Goal: Task Accomplishment & Management: Complete application form

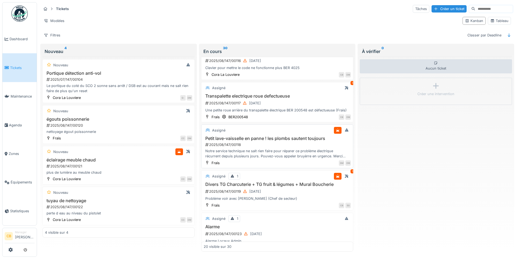
scroll to position [517, 0]
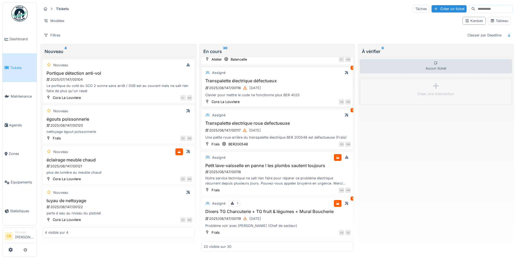
click at [293, 87] on div "2025/08/147/00116 [DATE]" at bounding box center [278, 88] width 146 height 7
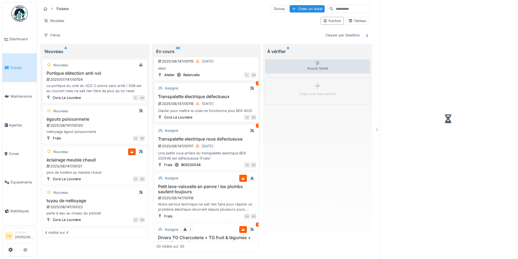
scroll to position [538, 0]
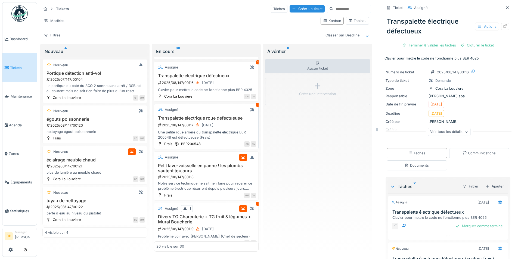
click at [208, 140] on div "Une petite roue arrière du transpalette électrique BER 200548 est défectueuse (…" at bounding box center [206, 135] width 100 height 10
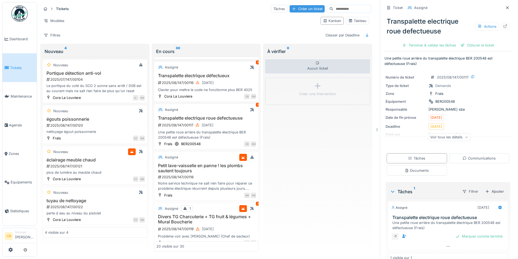
click at [296, 5] on div "Créer un ticket" at bounding box center [307, 8] width 35 height 7
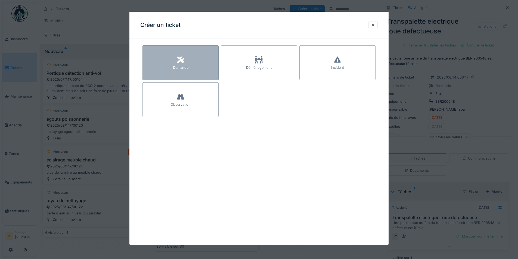
click at [184, 60] on icon at bounding box center [180, 60] width 7 height 7
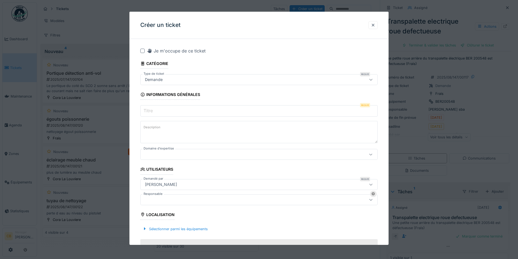
click at [176, 109] on input "Titre" at bounding box center [258, 110] width 237 height 11
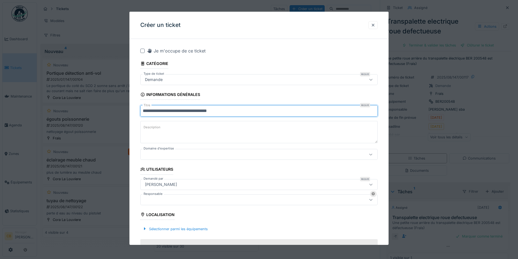
type input "**********"
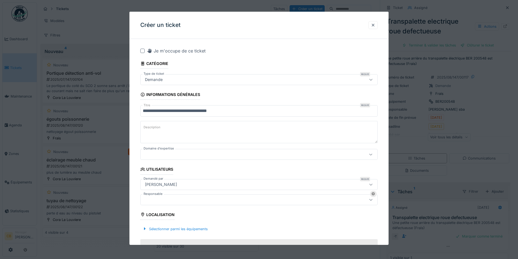
click at [160, 131] on label "Description" at bounding box center [151, 127] width 19 height 7
click at [160, 131] on textarea "Description" at bounding box center [258, 132] width 237 height 22
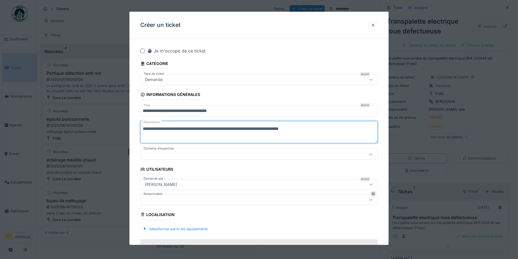
scroll to position [27, 0]
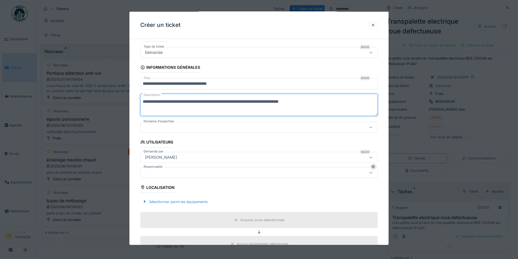
type textarea "**********"
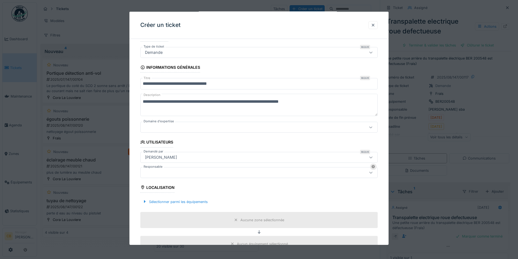
click at [372, 174] on icon at bounding box center [371, 173] width 4 height 4
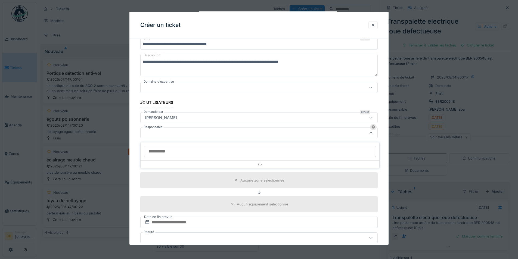
scroll to position [72, 0]
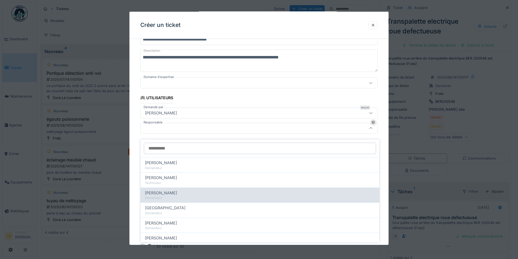
click at [202, 196] on div "Demandeur" at bounding box center [260, 198] width 230 height 5
type input "****"
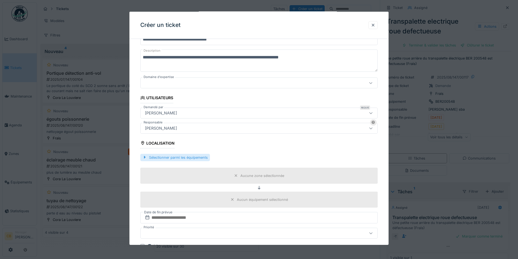
click at [188, 158] on div "Sélectionner parmi les équipements" at bounding box center [175, 157] width 70 height 7
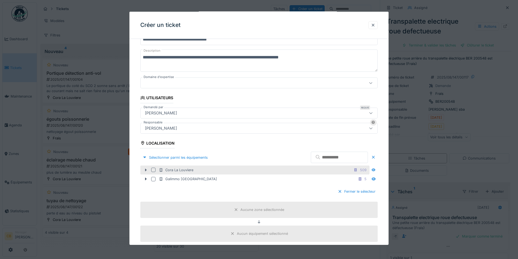
click at [145, 170] on icon at bounding box center [146, 170] width 2 height 3
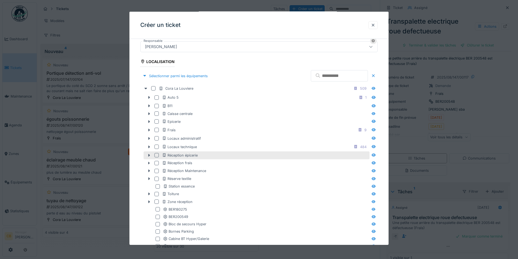
scroll to position [180, 0]
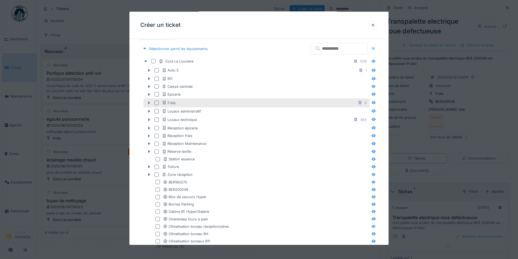
click at [148, 104] on icon at bounding box center [149, 102] width 2 height 3
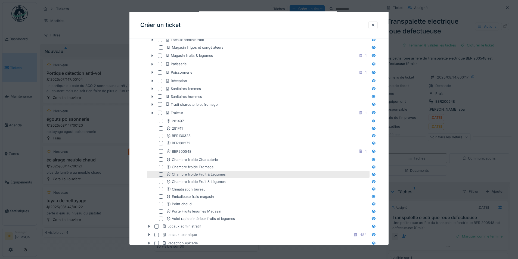
scroll to position [262, 0]
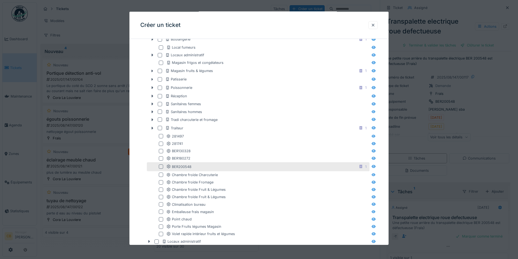
click at [218, 166] on div "BER200548 1" at bounding box center [267, 166] width 202 height 7
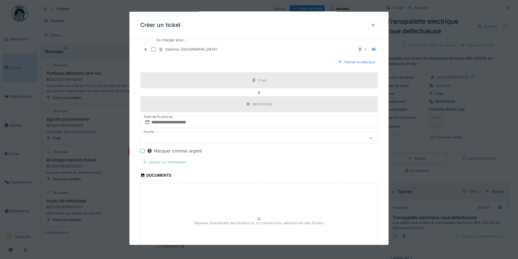
scroll to position [697, 0]
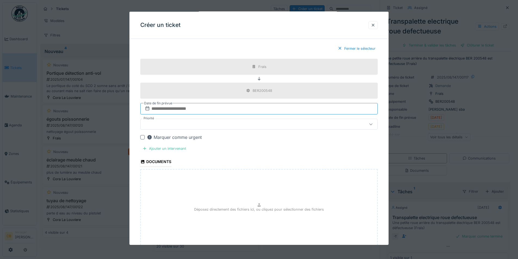
click at [186, 108] on input "text" at bounding box center [258, 108] width 237 height 11
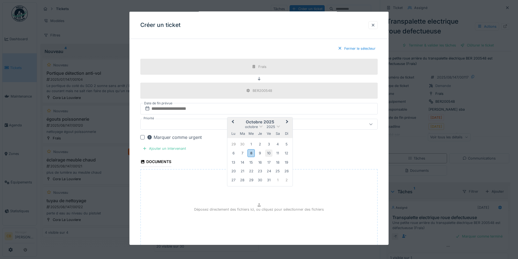
click at [269, 153] on div "10" at bounding box center [268, 153] width 7 height 7
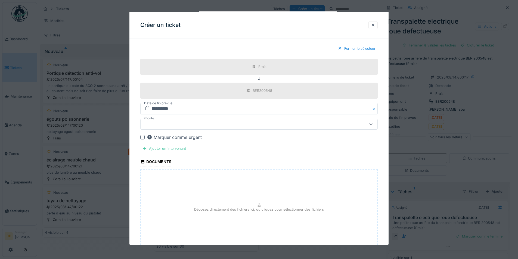
click at [195, 126] on div at bounding box center [245, 124] width 205 height 6
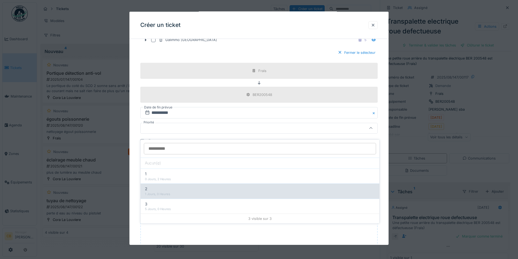
click at [201, 192] on div "1 Jours, 0 Heures" at bounding box center [260, 194] width 230 height 5
type input "***"
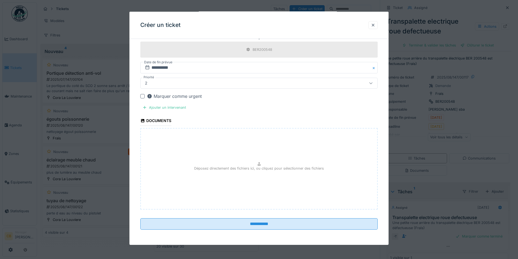
scroll to position [711, 0]
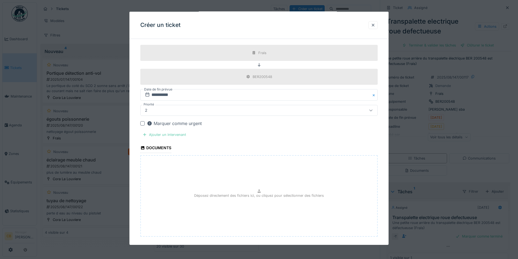
click at [167, 135] on div "Ajouter un intervenant" at bounding box center [164, 134] width 48 height 7
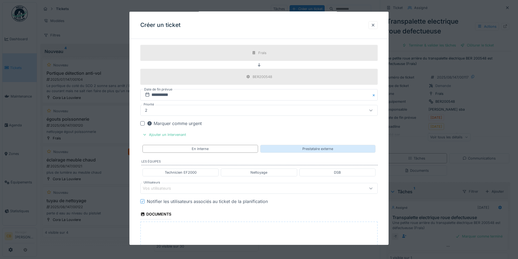
click at [305, 151] on div "Prestataire externe" at bounding box center [317, 148] width 31 height 5
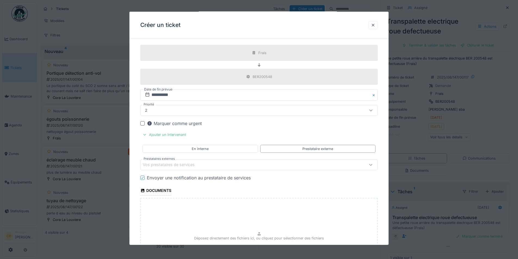
click at [190, 165] on div "Vos prestataires de services" at bounding box center [173, 165] width 60 height 6
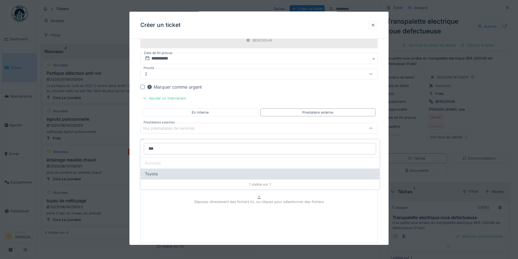
type input "***"
click at [162, 171] on div "Toyota" at bounding box center [260, 174] width 230 height 6
type input "***"
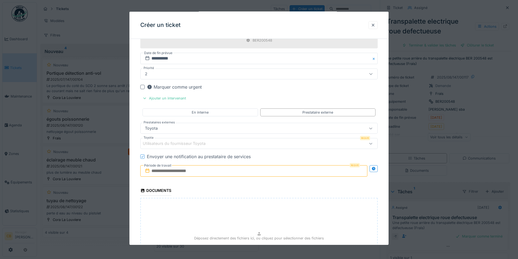
click at [216, 173] on input "text" at bounding box center [253, 170] width 227 height 11
click at [244, 130] on div "8" at bounding box center [245, 129] width 7 height 8
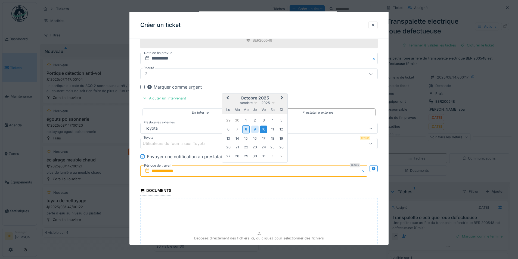
click at [263, 130] on div "10" at bounding box center [263, 129] width 7 height 7
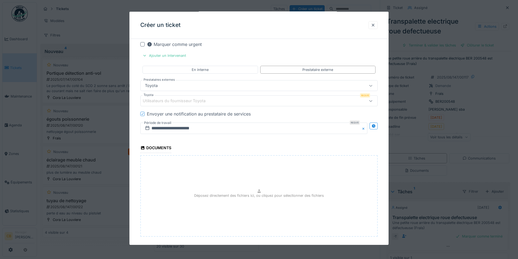
scroll to position [817, 0]
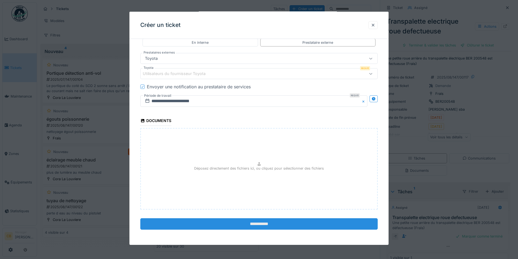
click at [262, 225] on input "**********" at bounding box center [258, 223] width 237 height 11
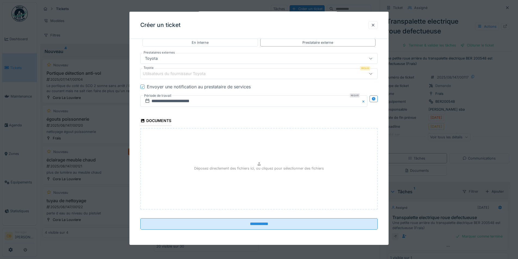
click at [373, 73] on icon at bounding box center [371, 74] width 4 height 4
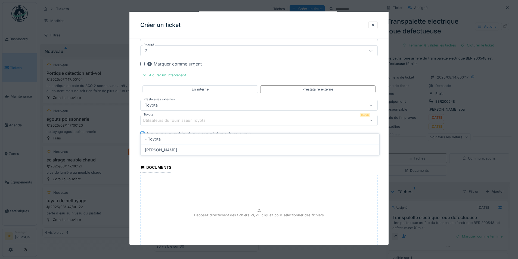
scroll to position [762, 0]
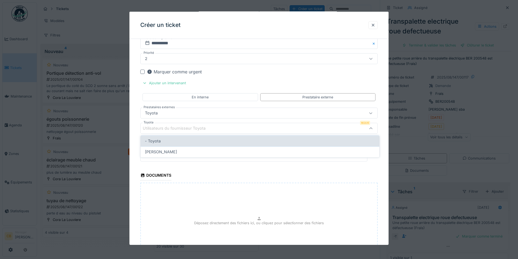
click at [216, 143] on div "- Toyota" at bounding box center [260, 141] width 230 height 6
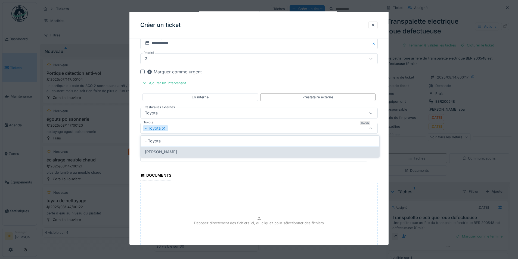
click at [216, 154] on div "[PERSON_NAME]" at bounding box center [260, 152] width 230 height 6
type input "*********"
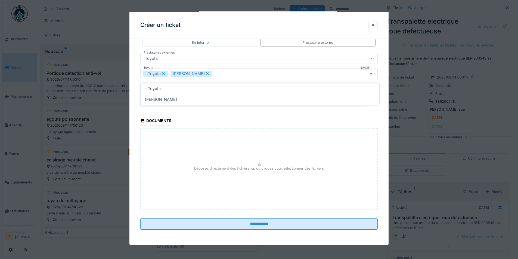
scroll to position [4, 0]
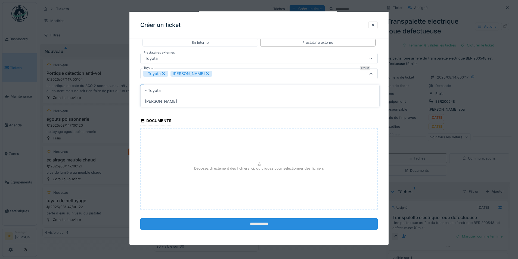
click at [261, 224] on input "**********" at bounding box center [258, 223] width 237 height 11
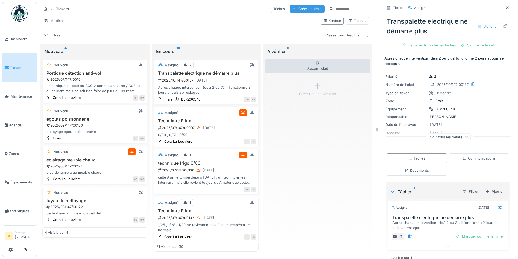
click at [292, 5] on div "Créer un ticket" at bounding box center [307, 8] width 35 height 7
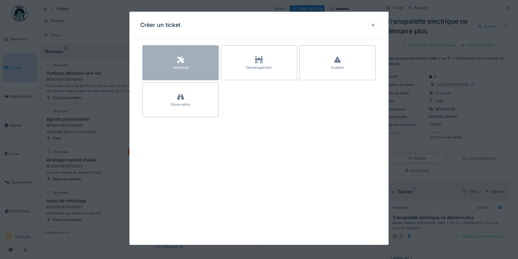
click at [185, 64] on div at bounding box center [180, 60] width 8 height 10
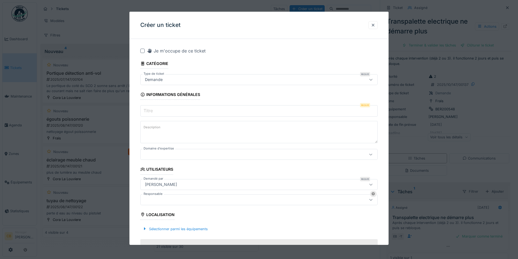
click at [160, 112] on input "Titre" at bounding box center [258, 110] width 237 height 11
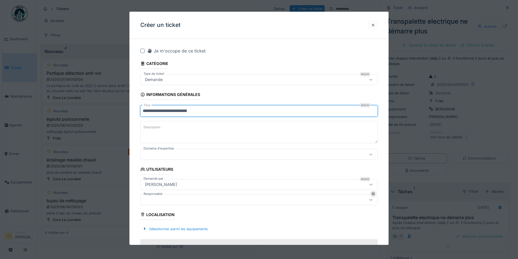
type input "**********"
click at [174, 129] on textarea "Description" at bounding box center [258, 132] width 237 height 22
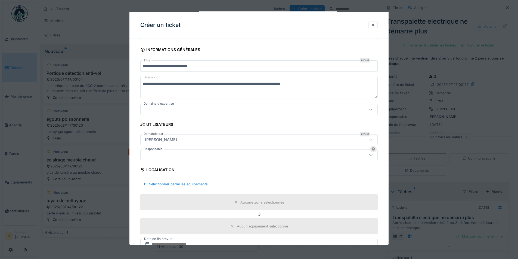
scroll to position [54, 0]
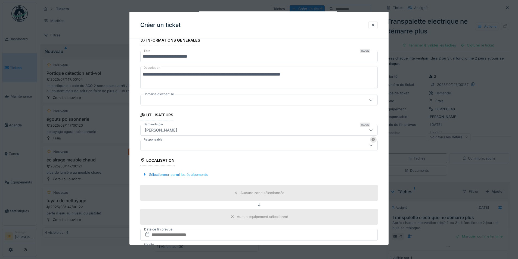
type textarea "**********"
click at [373, 146] on icon at bounding box center [371, 146] width 4 height 4
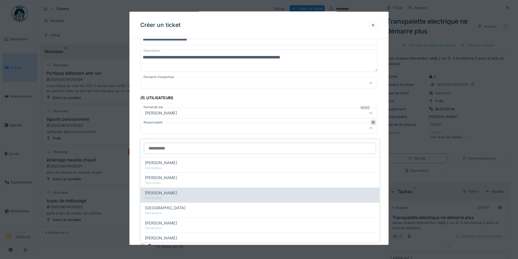
click at [187, 190] on div "[PERSON_NAME]" at bounding box center [260, 193] width 230 height 6
type input "****"
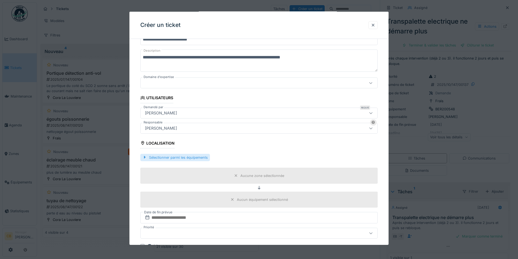
click at [146, 158] on div at bounding box center [144, 157] width 4 height 5
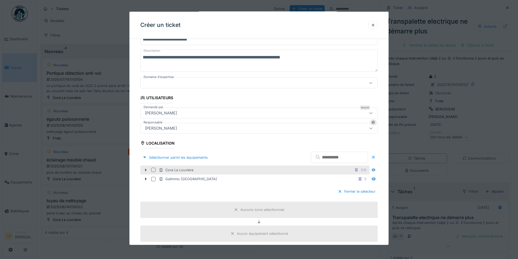
click at [147, 170] on icon at bounding box center [146, 170] width 2 height 3
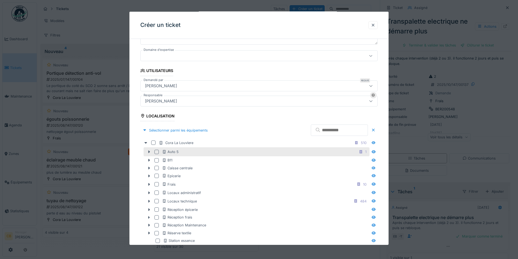
scroll to position [126, 0]
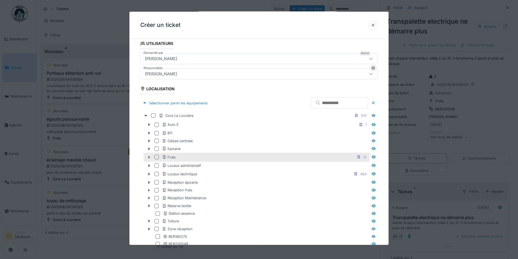
click at [149, 158] on icon at bounding box center [149, 158] width 4 height 4
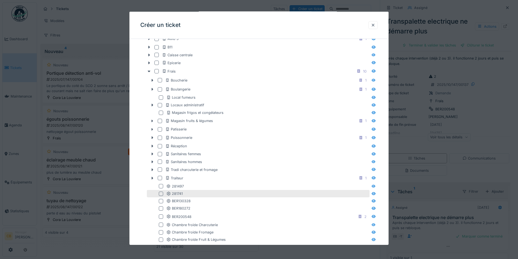
scroll to position [207, 0]
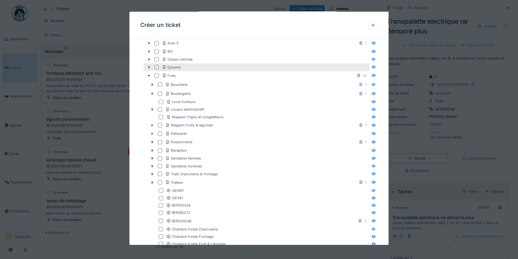
click at [148, 67] on icon at bounding box center [149, 68] width 4 height 4
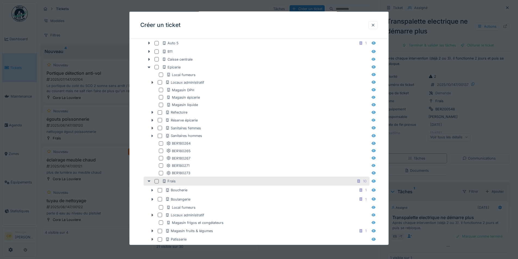
click at [150, 84] on div at bounding box center [152, 83] width 9 height 6
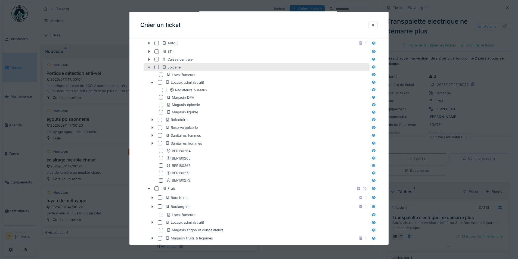
click at [149, 68] on icon at bounding box center [149, 68] width 4 height 4
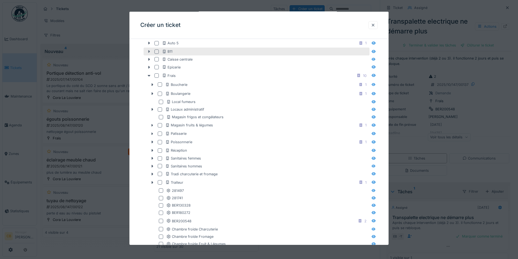
click at [149, 53] on icon at bounding box center [149, 52] width 4 height 4
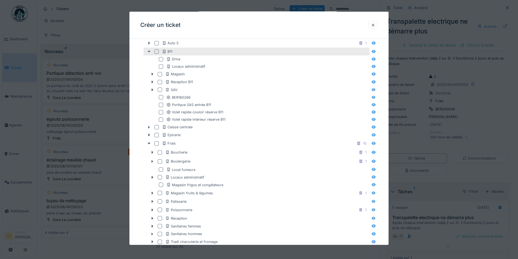
click at [149, 54] on div at bounding box center [149, 52] width 9 height 6
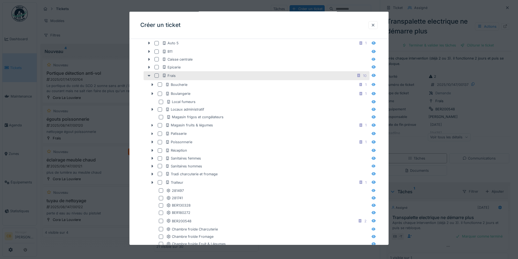
click at [147, 76] on icon at bounding box center [149, 76] width 4 height 4
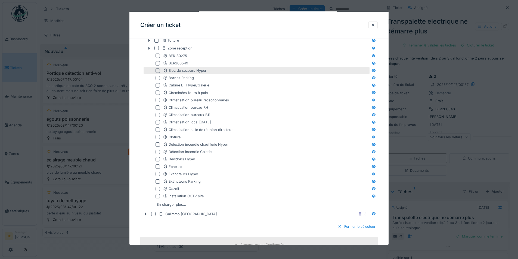
scroll to position [316, 0]
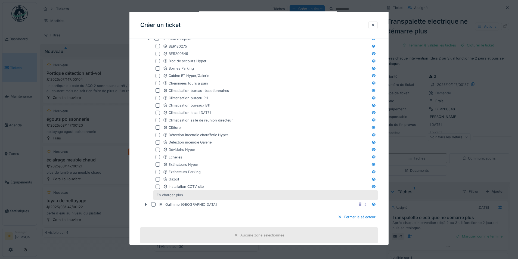
click at [165, 194] on div "En charger plus…" at bounding box center [171, 194] width 34 height 7
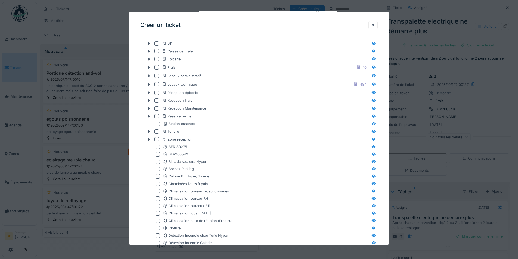
scroll to position [207, 0]
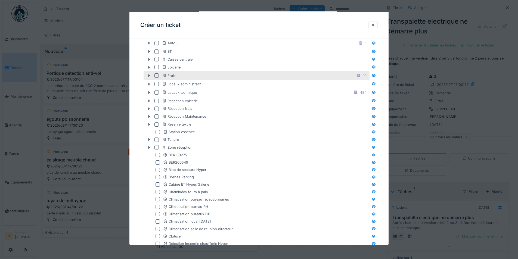
click at [157, 76] on div at bounding box center [156, 75] width 4 height 4
click at [375, 24] on div at bounding box center [373, 25] width 4 height 5
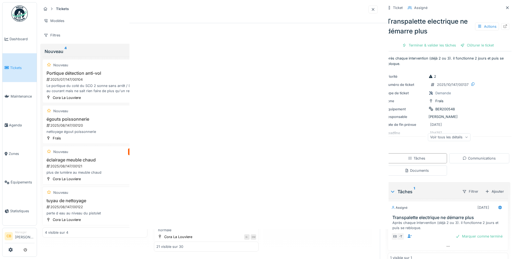
scroll to position [0, 0]
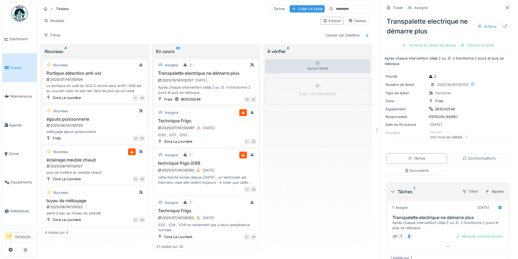
click at [291, 7] on div "Créer un ticket" at bounding box center [307, 8] width 35 height 7
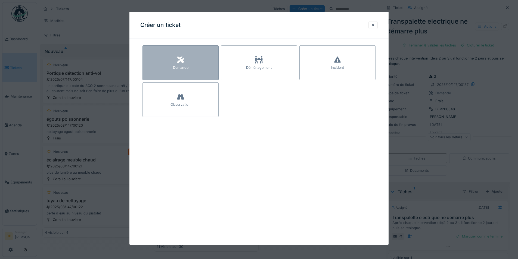
click at [176, 62] on div "Demande" at bounding box center [180, 62] width 76 height 35
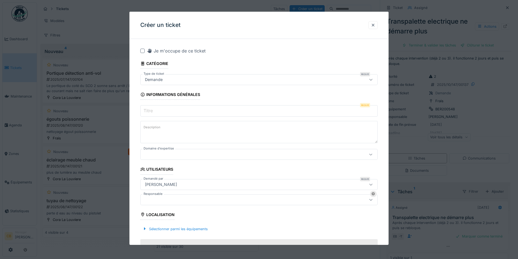
click at [168, 112] on input "Titre" at bounding box center [258, 110] width 237 height 11
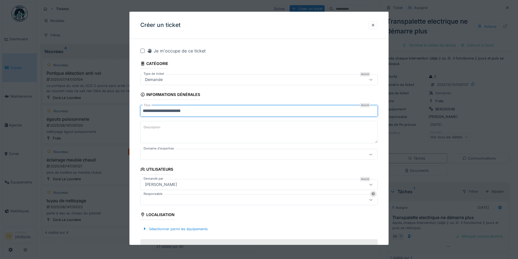
drag, startPoint x: 171, startPoint y: 111, endPoint x: 173, endPoint y: 121, distance: 10.2
click at [171, 114] on input "**********" at bounding box center [258, 110] width 237 height 11
type input "**********"
click at [176, 130] on textarea "Description" at bounding box center [258, 132] width 237 height 22
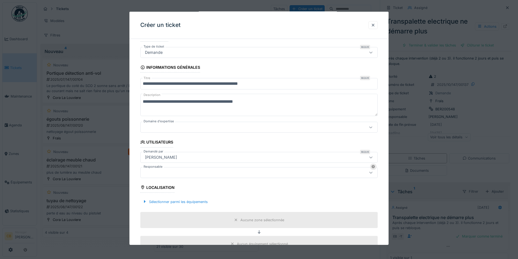
scroll to position [54, 0]
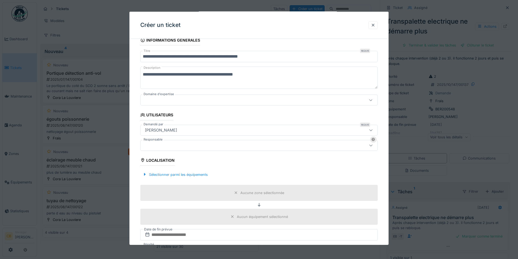
type textarea "**********"
click at [371, 147] on icon at bounding box center [371, 146] width 4 height 4
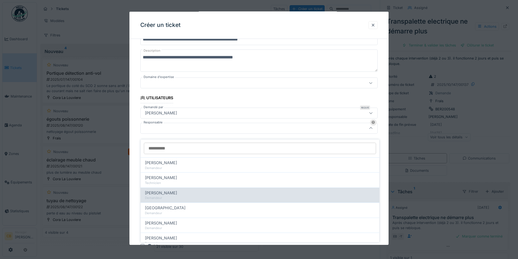
click at [170, 190] on span "[PERSON_NAME]" at bounding box center [161, 193] width 32 height 6
type input "****"
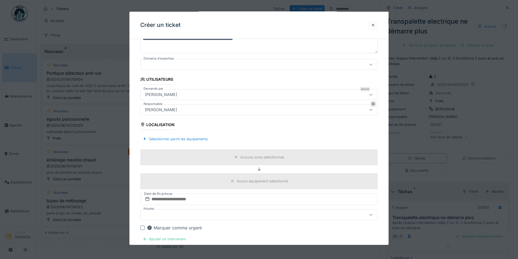
scroll to position [99, 0]
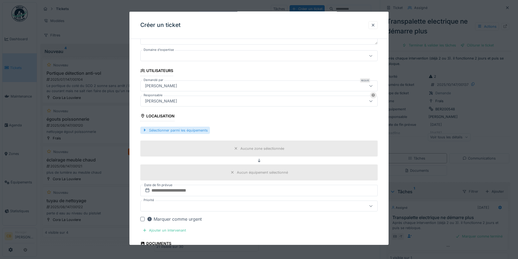
click at [145, 131] on div at bounding box center [144, 130] width 4 height 5
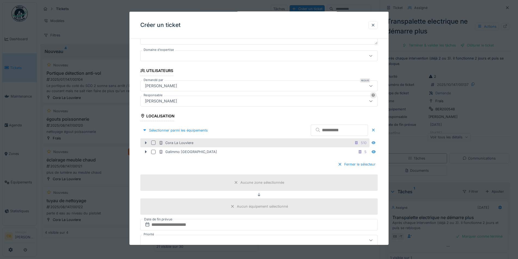
click at [145, 143] on icon at bounding box center [146, 142] width 2 height 3
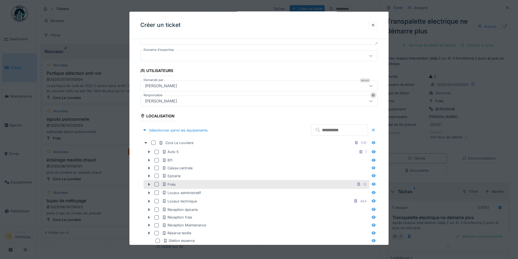
click at [156, 184] on div at bounding box center [156, 184] width 4 height 4
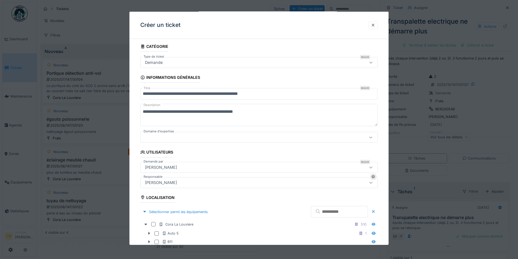
scroll to position [0, 0]
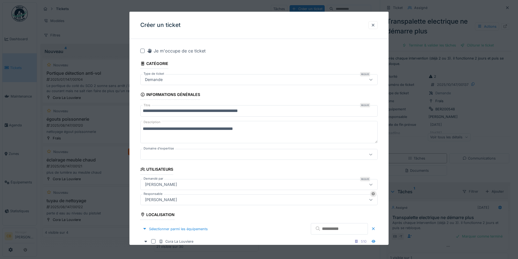
click at [259, 129] on textarea "**********" at bounding box center [258, 132] width 237 height 22
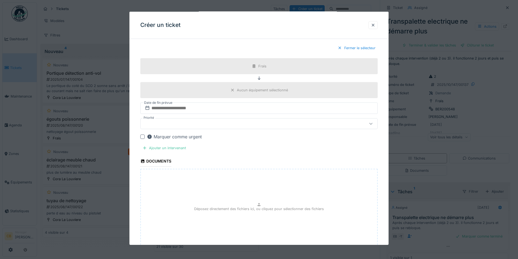
scroll to position [489, 0]
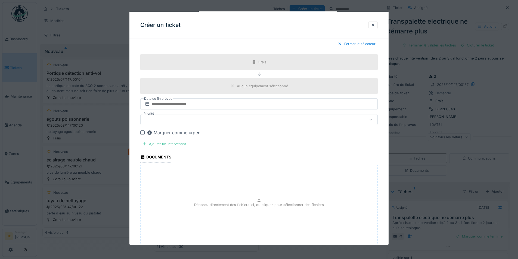
type textarea "**********"
click at [207, 104] on input "text" at bounding box center [258, 103] width 237 height 11
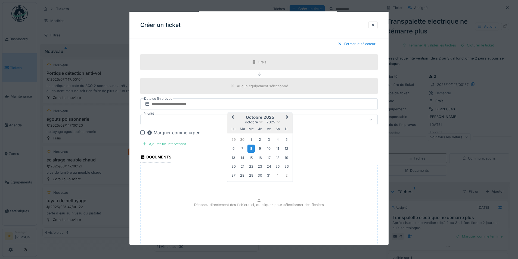
click at [249, 148] on div "8" at bounding box center [250, 149] width 7 height 8
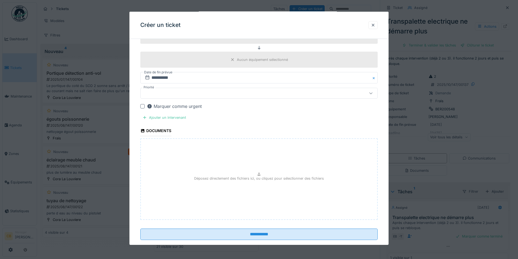
scroll to position [517, 0]
click at [145, 117] on div at bounding box center [144, 116] width 4 height 5
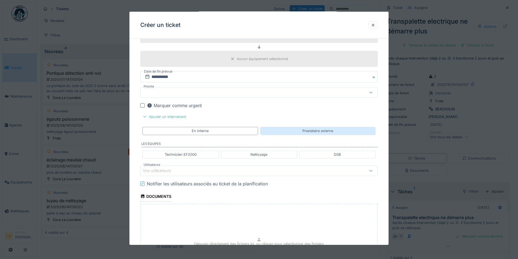
click at [314, 131] on div "Prestataire externe" at bounding box center [317, 130] width 31 height 5
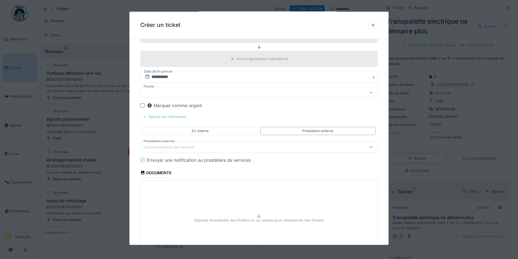
click at [202, 147] on div "Vos prestataires de services" at bounding box center [173, 147] width 60 height 6
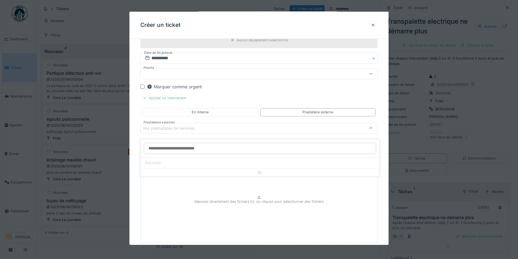
click at [198, 128] on div "Vos prestataires de services" at bounding box center [173, 128] width 60 height 6
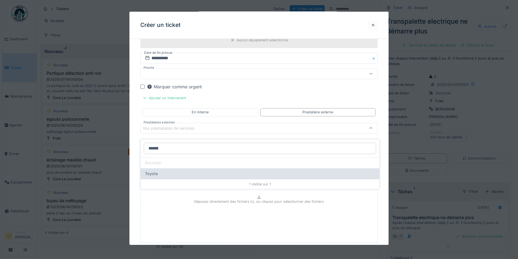
type input "******"
click at [159, 171] on div "Toyota" at bounding box center [260, 174] width 230 height 6
type input "***"
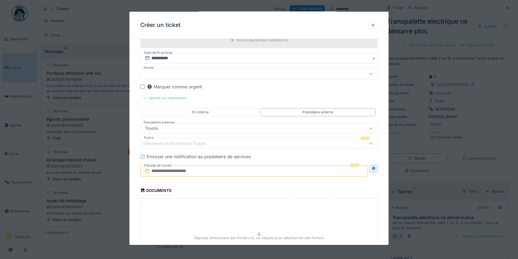
click at [198, 144] on div "Utilisateurs du fournisseur Toyota" at bounding box center [178, 144] width 70 height 6
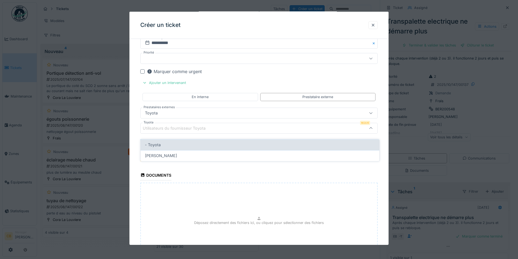
click at [168, 142] on div "- Toyota" at bounding box center [260, 145] width 230 height 6
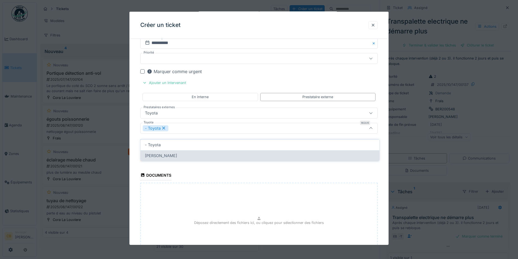
click at [171, 153] on span "[PERSON_NAME]" at bounding box center [161, 156] width 32 height 6
type input "*********"
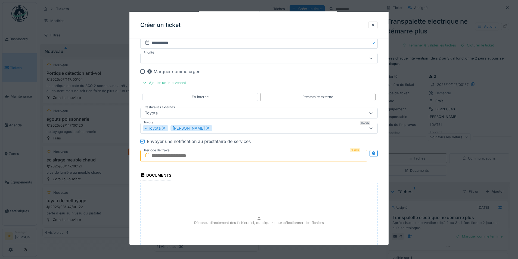
click at [181, 154] on input "text" at bounding box center [253, 155] width 227 height 11
click at [245, 199] on div "8" at bounding box center [245, 200] width 7 height 8
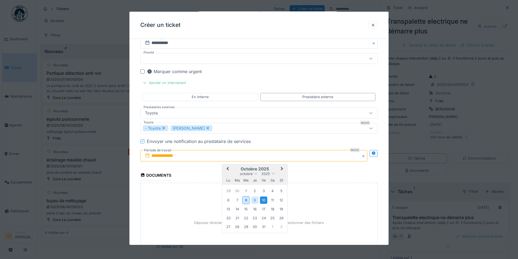
click at [263, 200] on div "10" at bounding box center [263, 200] width 7 height 7
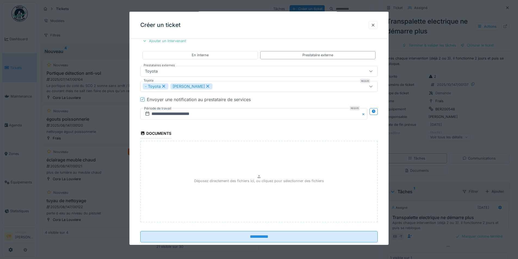
scroll to position [605, 0]
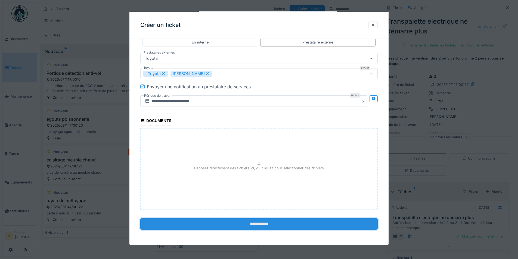
click at [260, 225] on input "**********" at bounding box center [258, 223] width 237 height 11
